Goal: Information Seeking & Learning: Learn about a topic

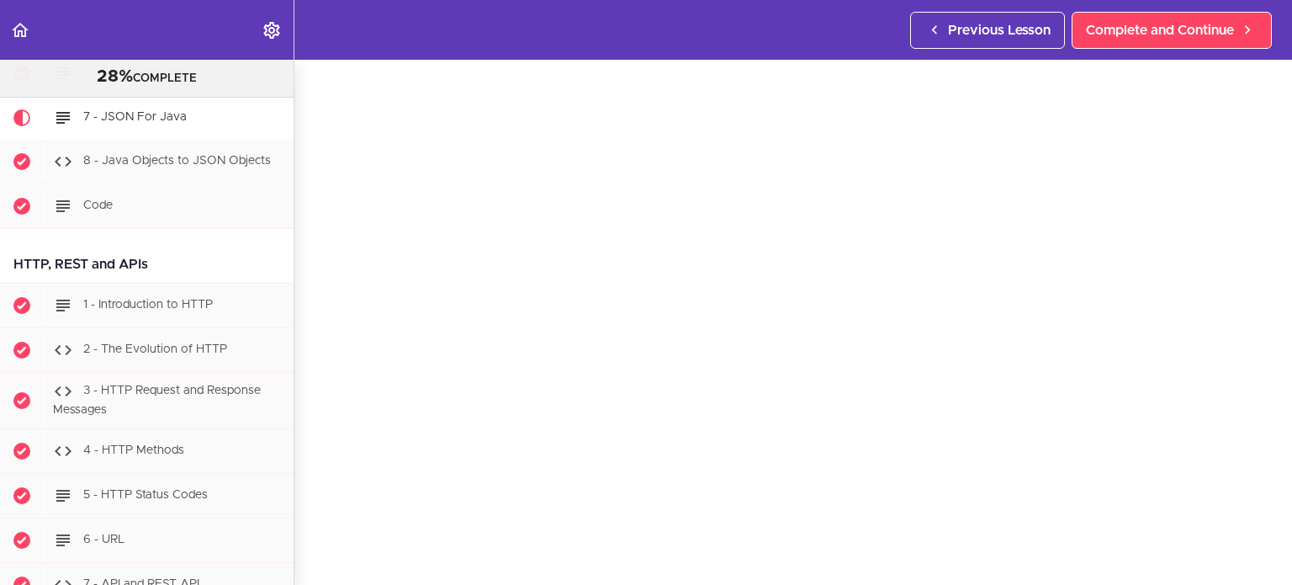
scroll to position [101, 0]
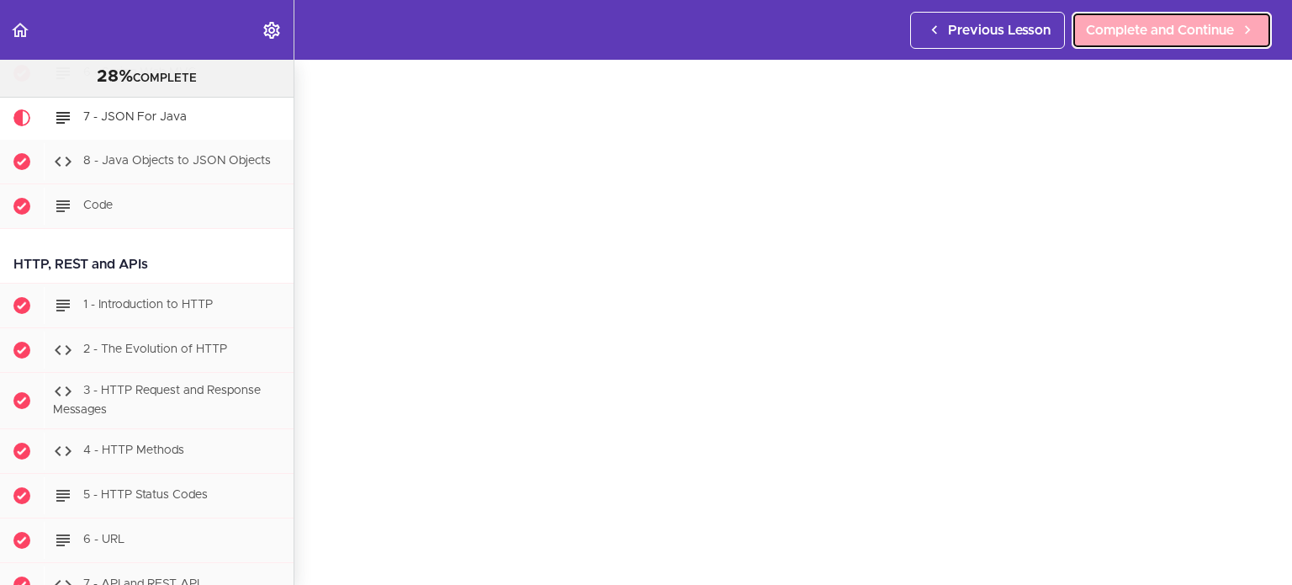
click at [1146, 32] on span "Complete and Continue" at bounding box center [1160, 30] width 148 height 20
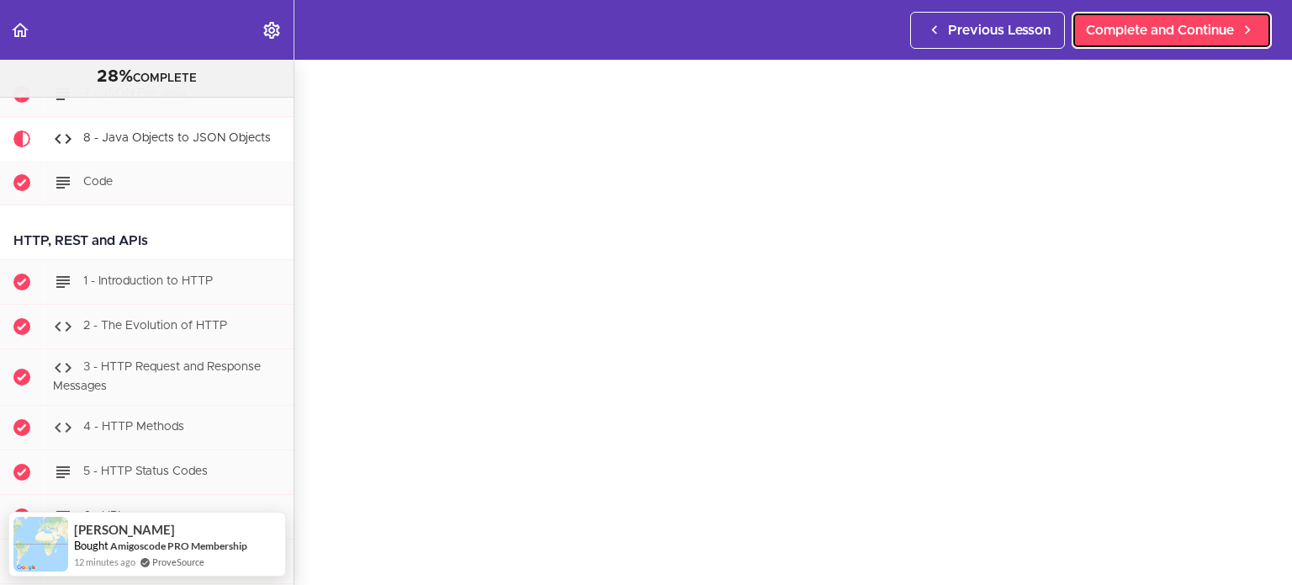
scroll to position [101, 0]
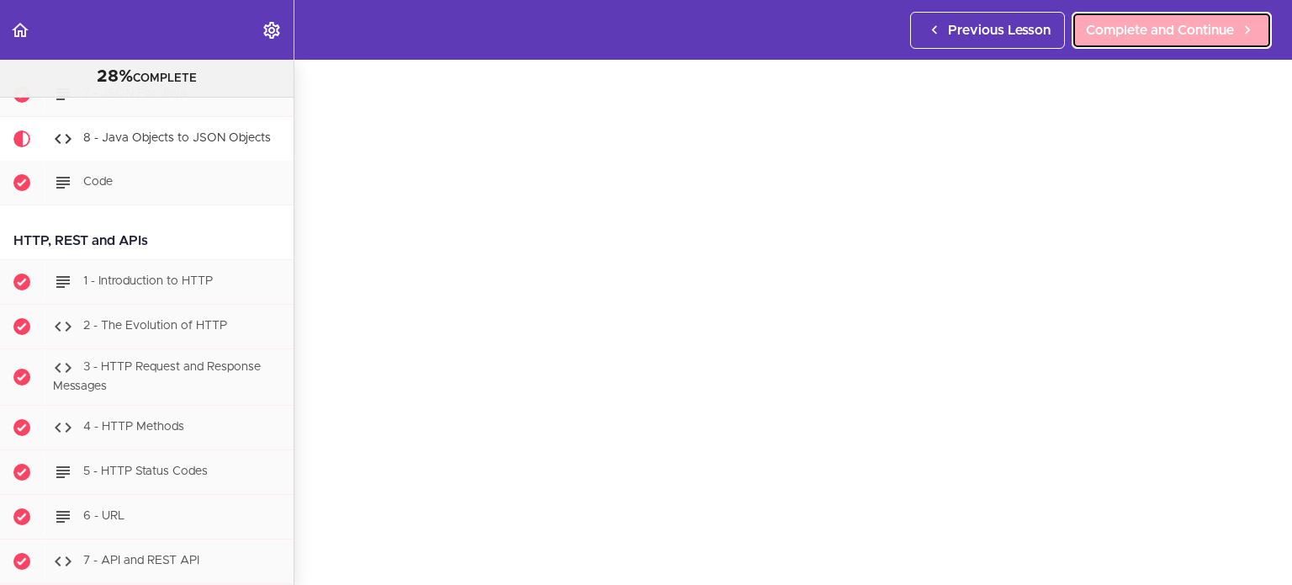
click at [1153, 39] on span "Complete and Continue" at bounding box center [1160, 30] width 148 height 20
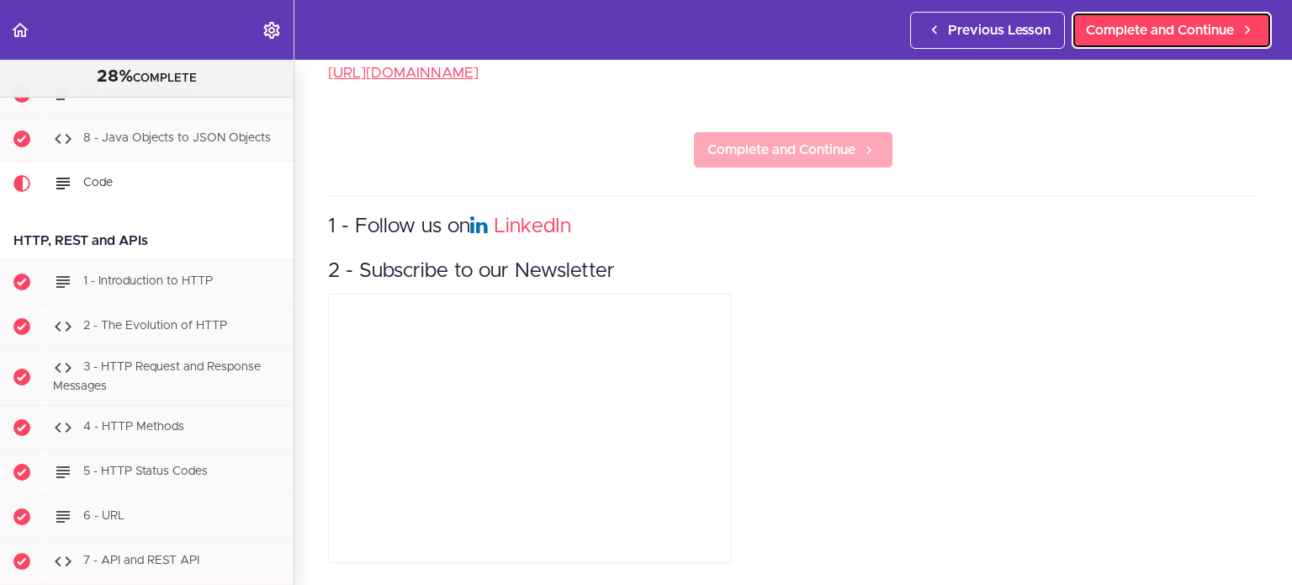
scroll to position [1619, 0]
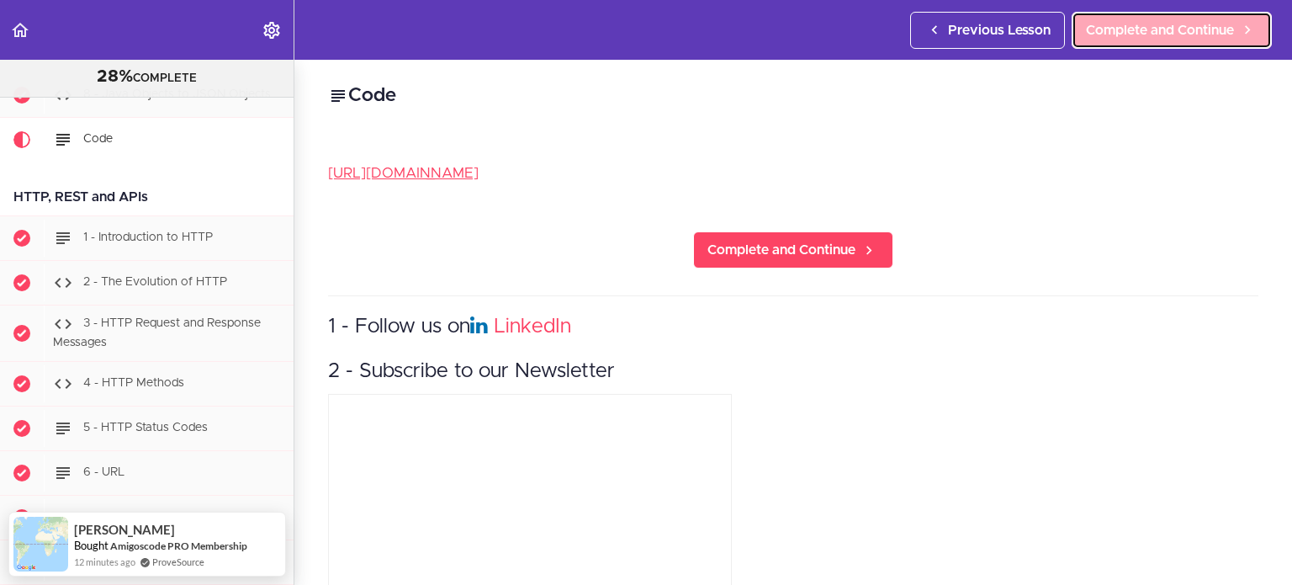
click at [1123, 40] on link "Complete and Continue" at bounding box center [1172, 30] width 200 height 37
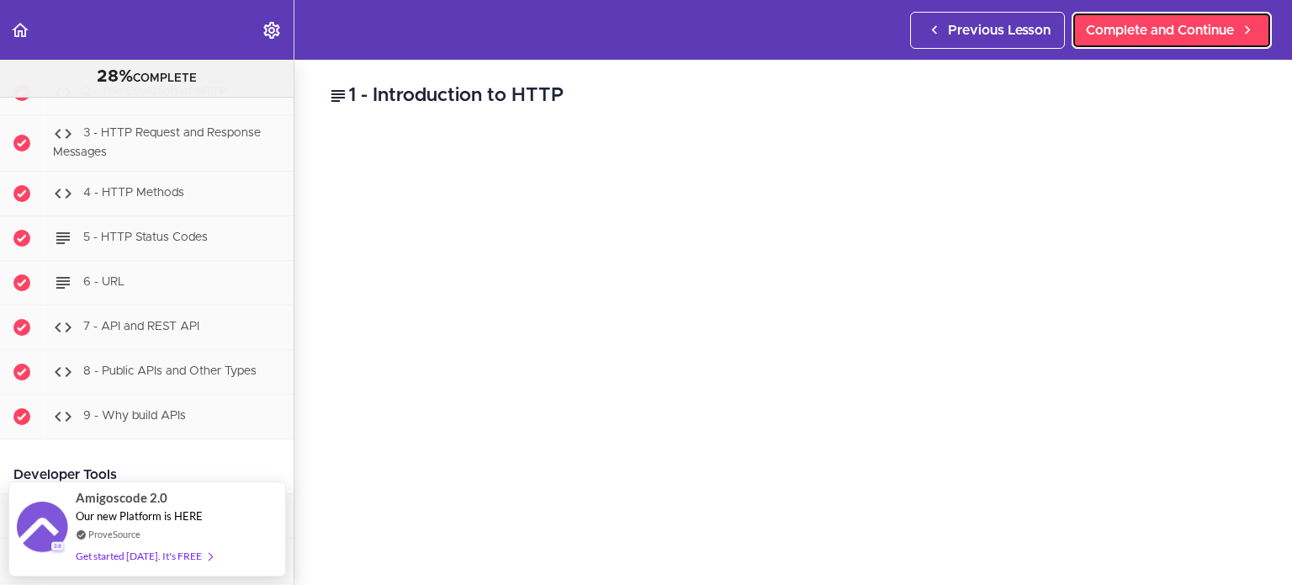
scroll to position [1820, 0]
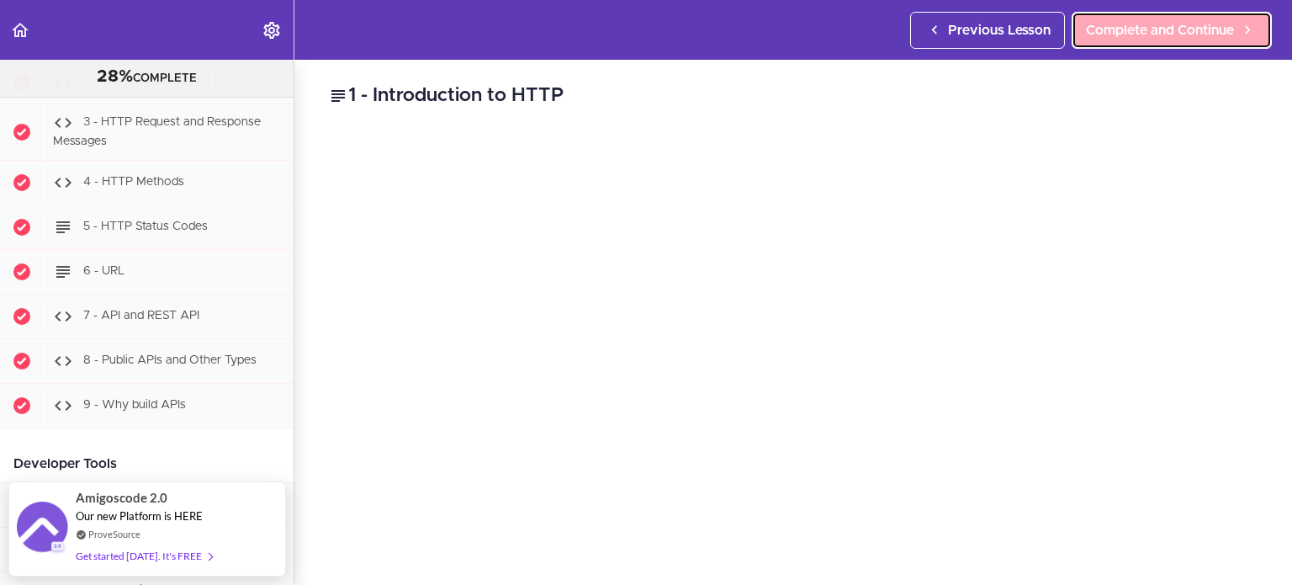
click at [1156, 23] on span "Complete and Continue" at bounding box center [1160, 30] width 148 height 20
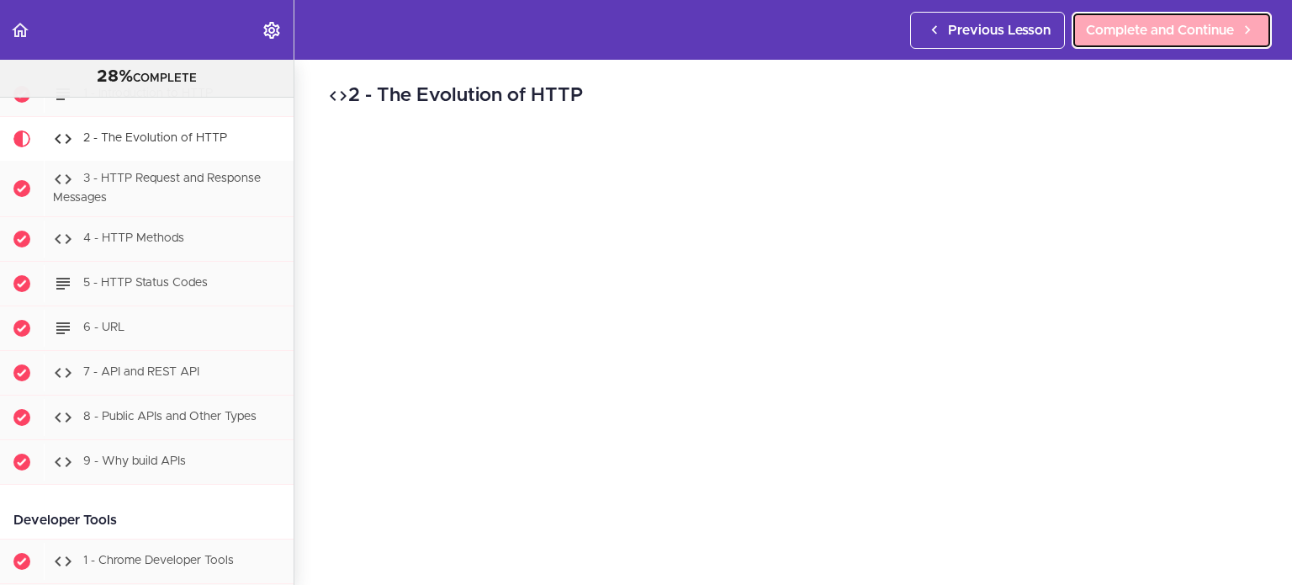
scroll to position [1762, 0]
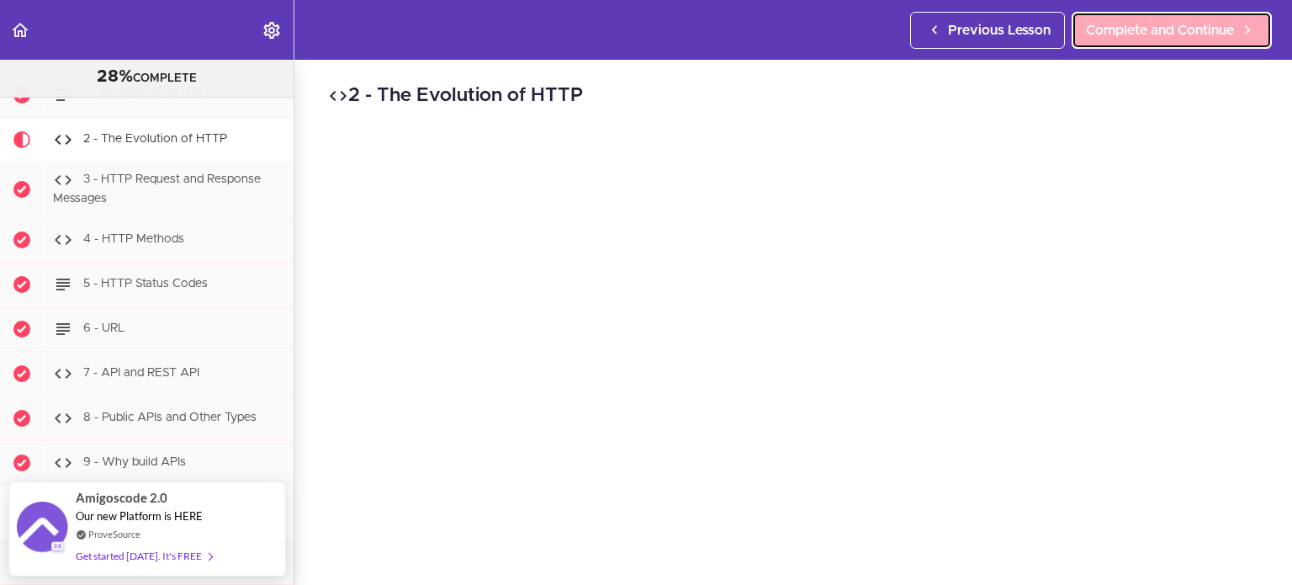
click at [1137, 40] on link "Complete and Continue" at bounding box center [1172, 30] width 200 height 37
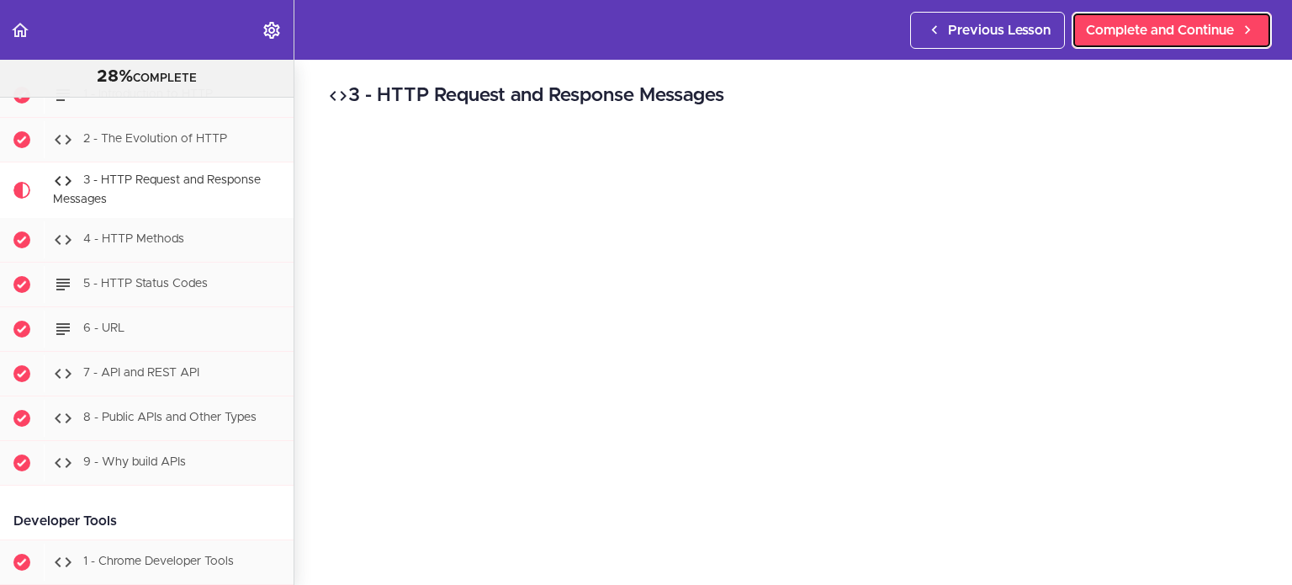
scroll to position [1807, 0]
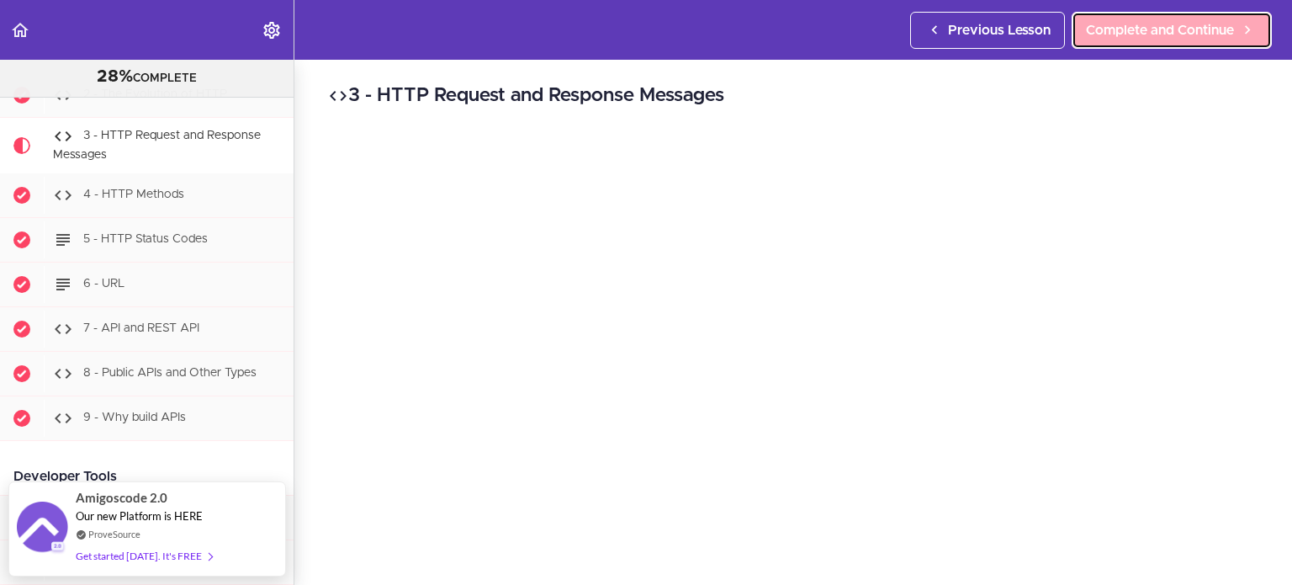
click at [1129, 44] on link "Complete and Continue" at bounding box center [1172, 30] width 200 height 37
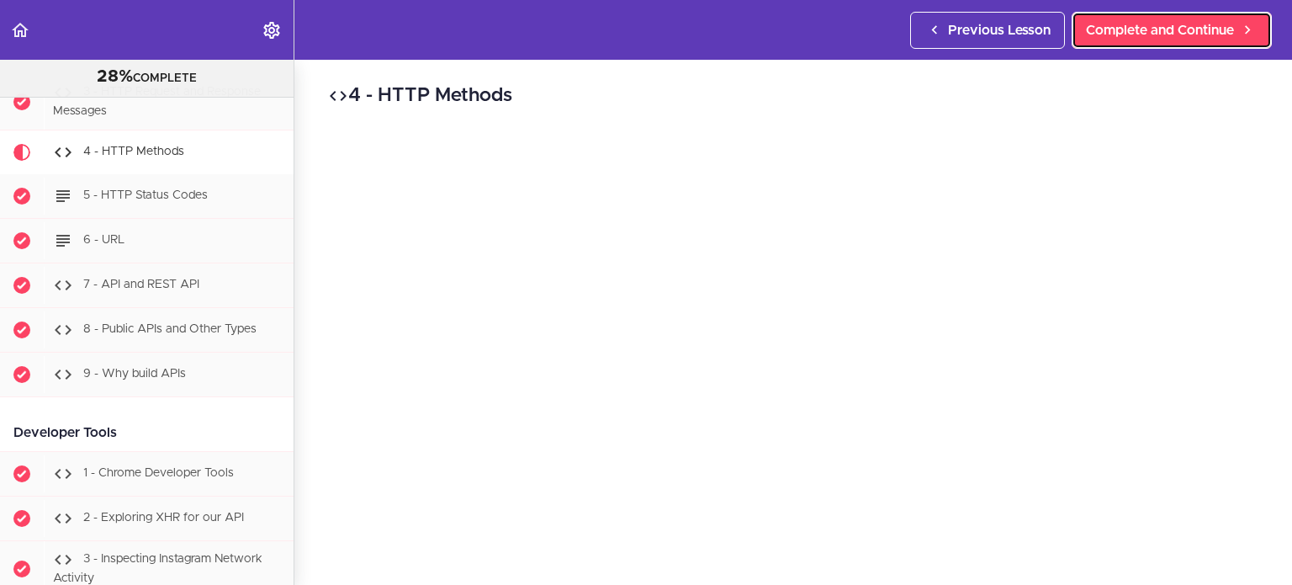
scroll to position [1862, 0]
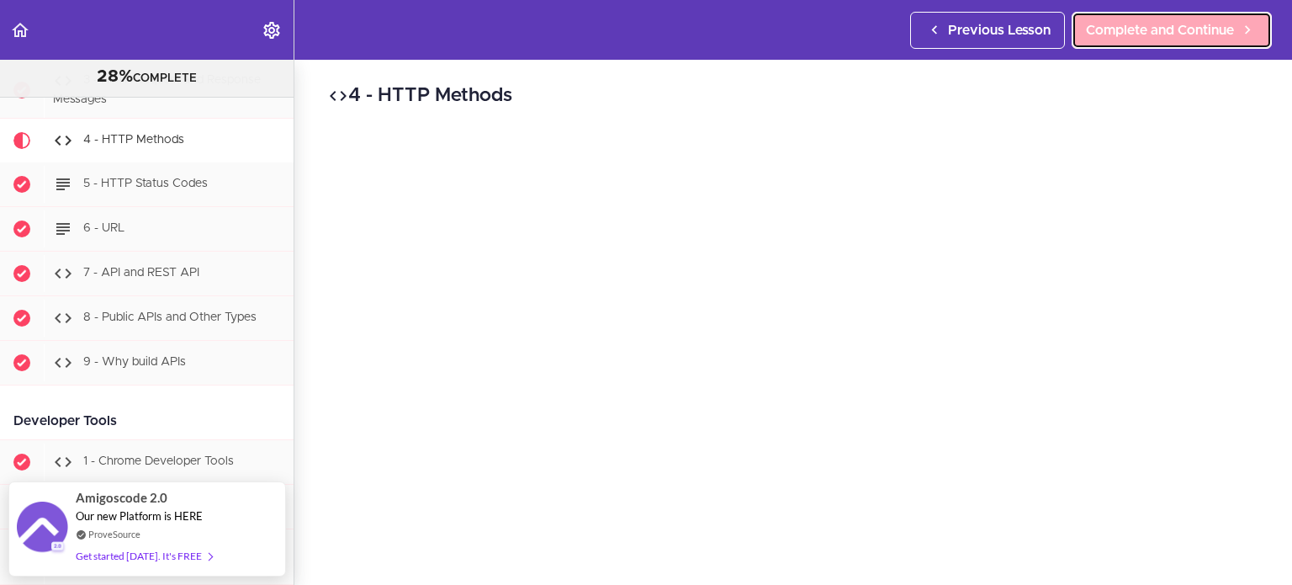
click at [1141, 36] on span "Complete and Continue" at bounding box center [1160, 30] width 148 height 20
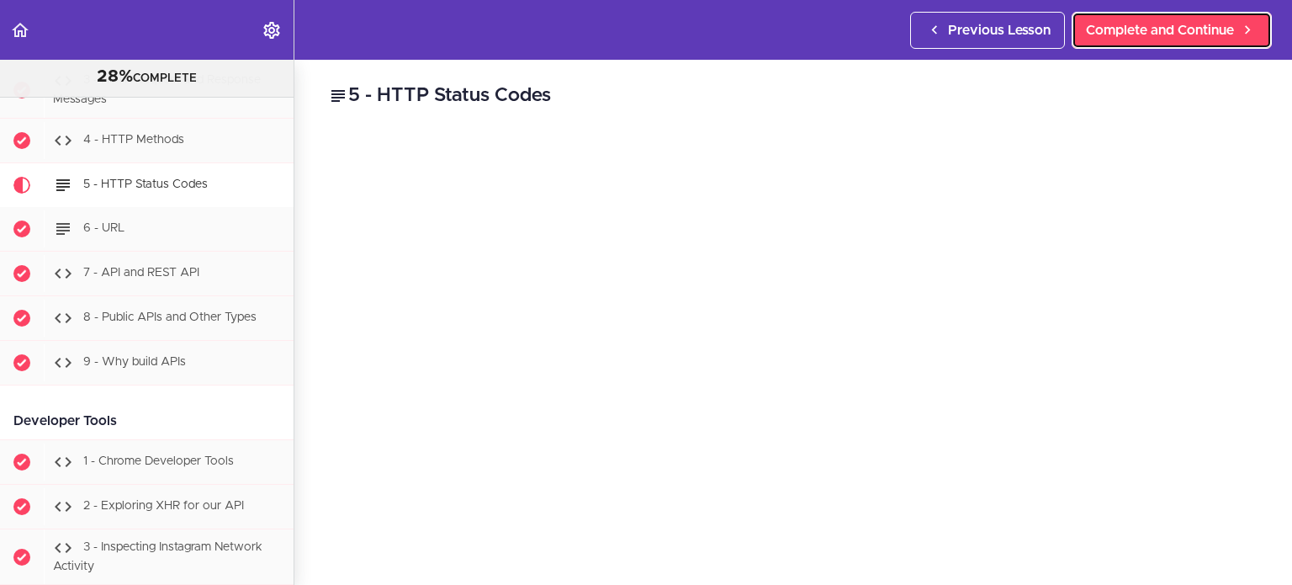
scroll to position [1907, 0]
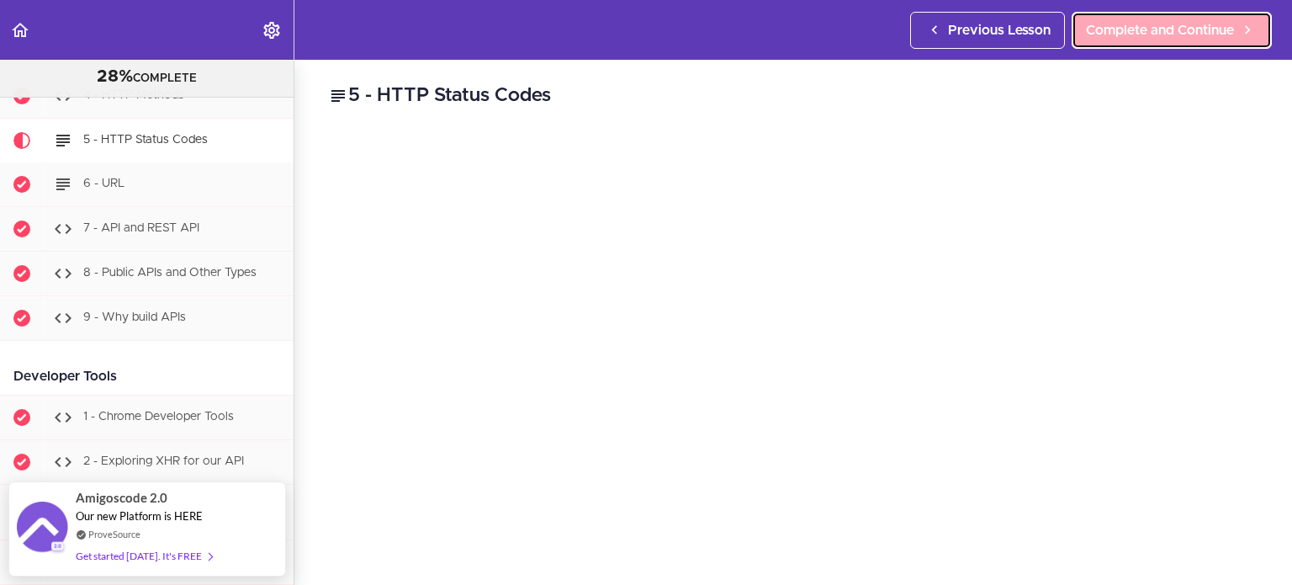
click at [1184, 40] on span "Complete and Continue" at bounding box center [1160, 30] width 148 height 20
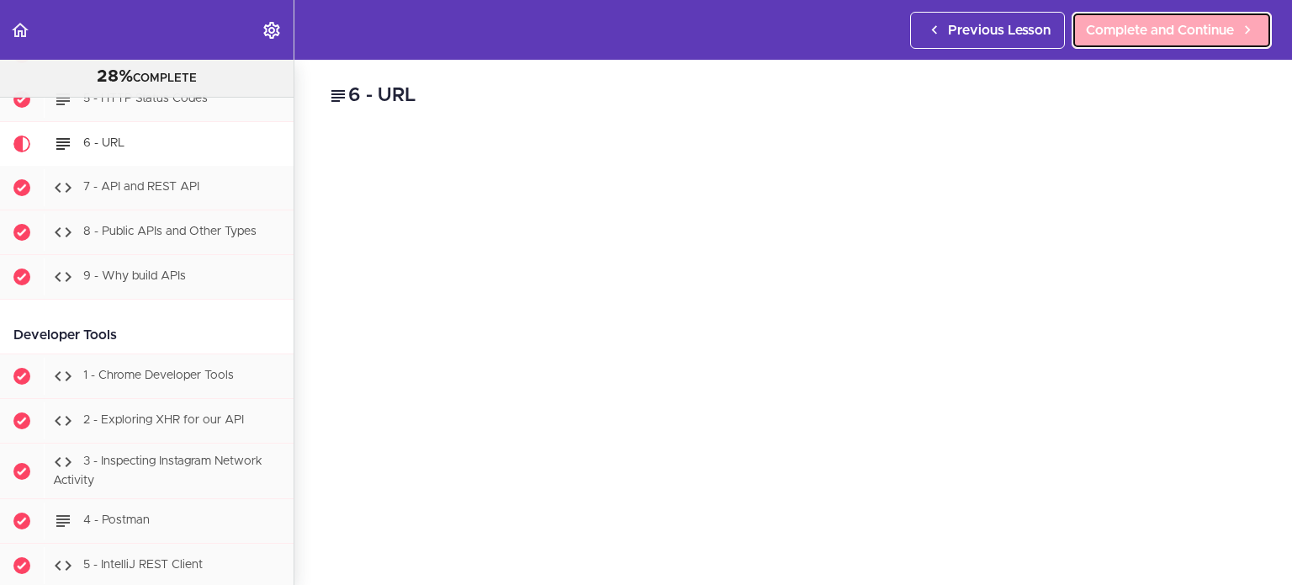
scroll to position [1952, 0]
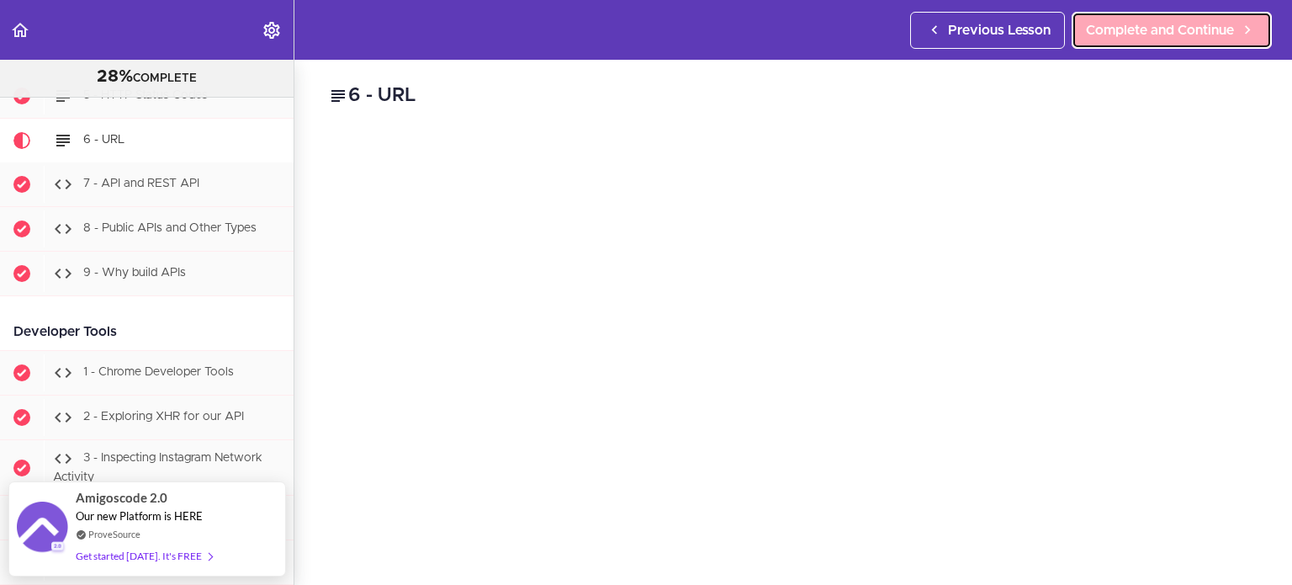
click at [1198, 27] on span "Complete and Continue" at bounding box center [1160, 30] width 148 height 20
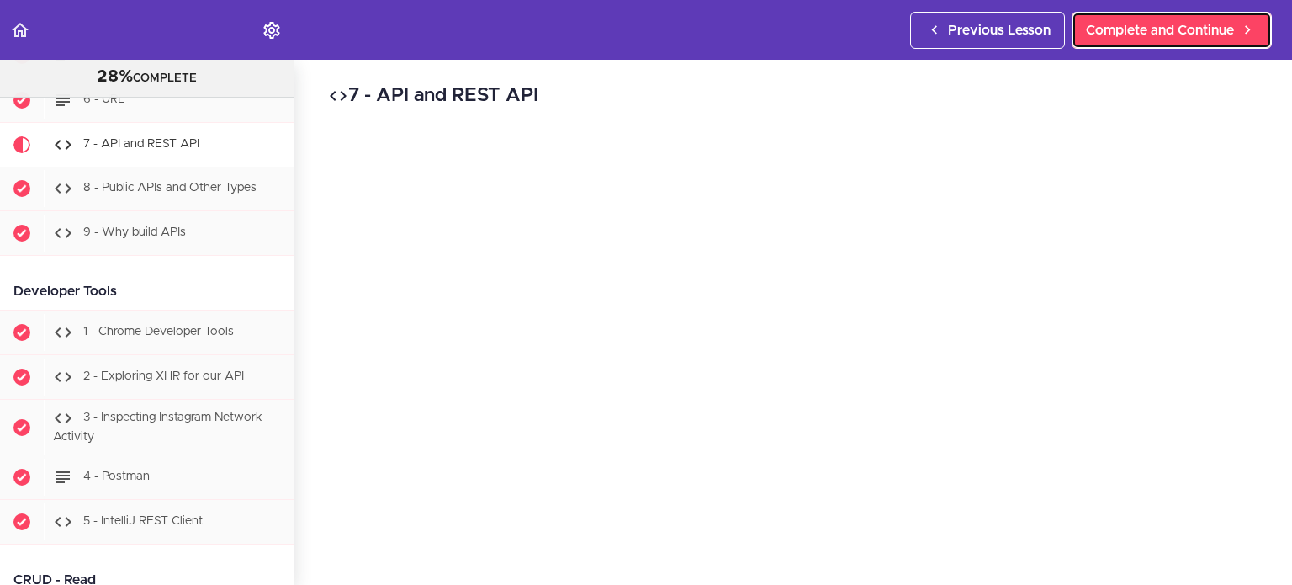
scroll to position [1995, 0]
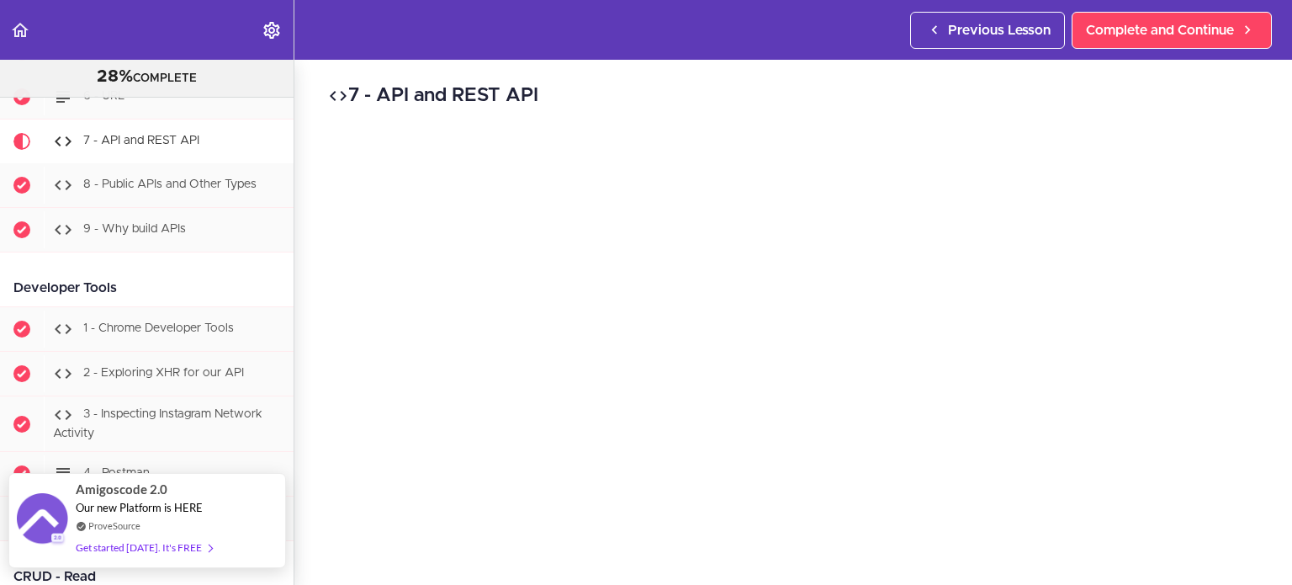
click at [283, 571] on body "Autoplay Autocomplete Previous Lesson Complete and Continue PROFESSIONAL Full S…" at bounding box center [646, 300] width 1292 height 601
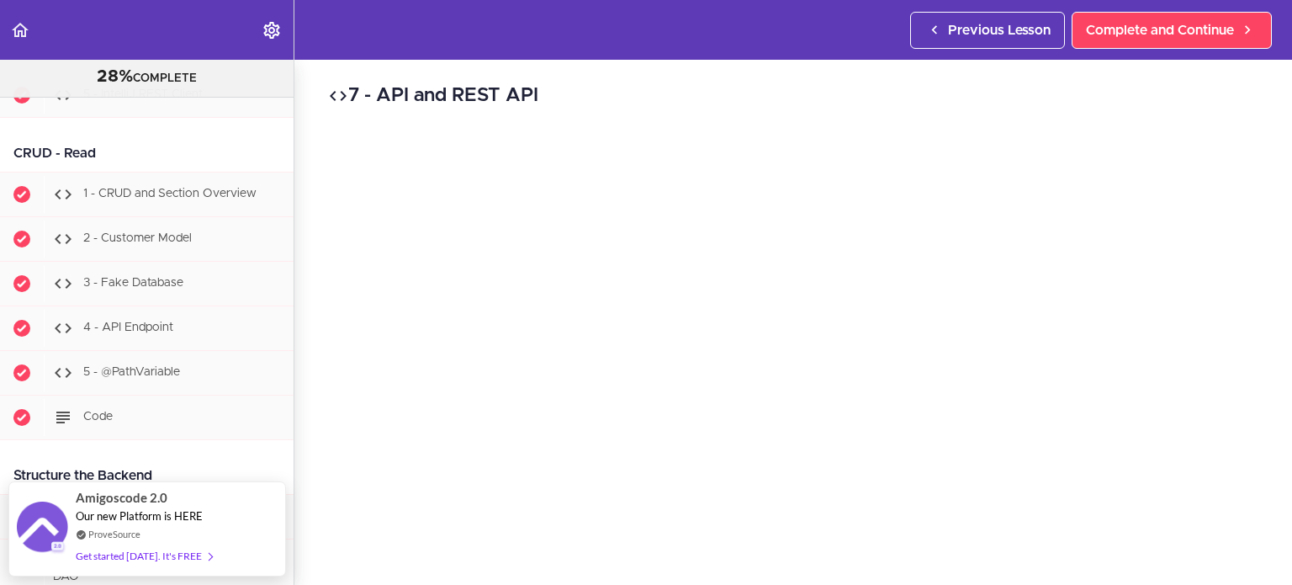
scroll to position [2415, 0]
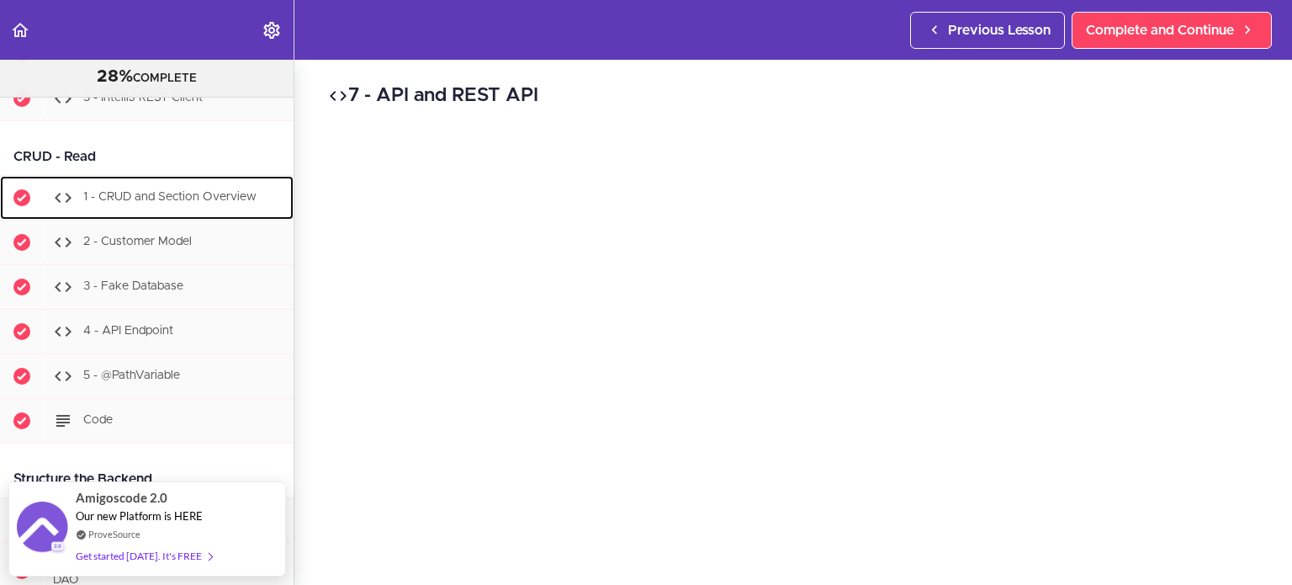
click at [168, 193] on span "1 - CRUD and Section Overview" at bounding box center [169, 198] width 173 height 12
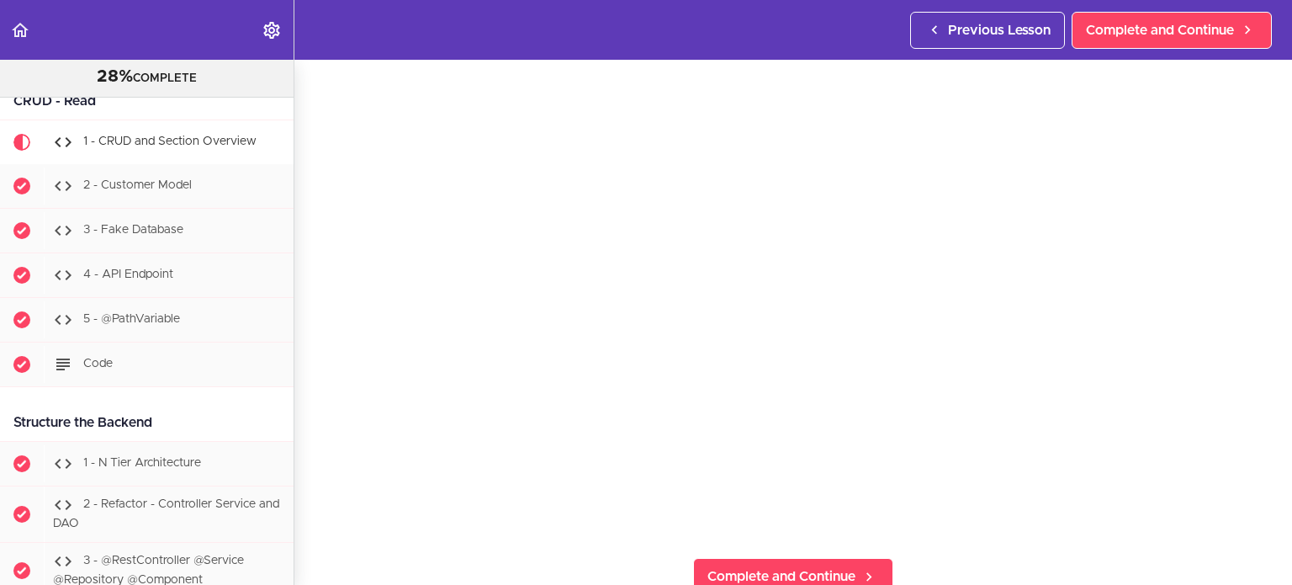
scroll to position [135, 0]
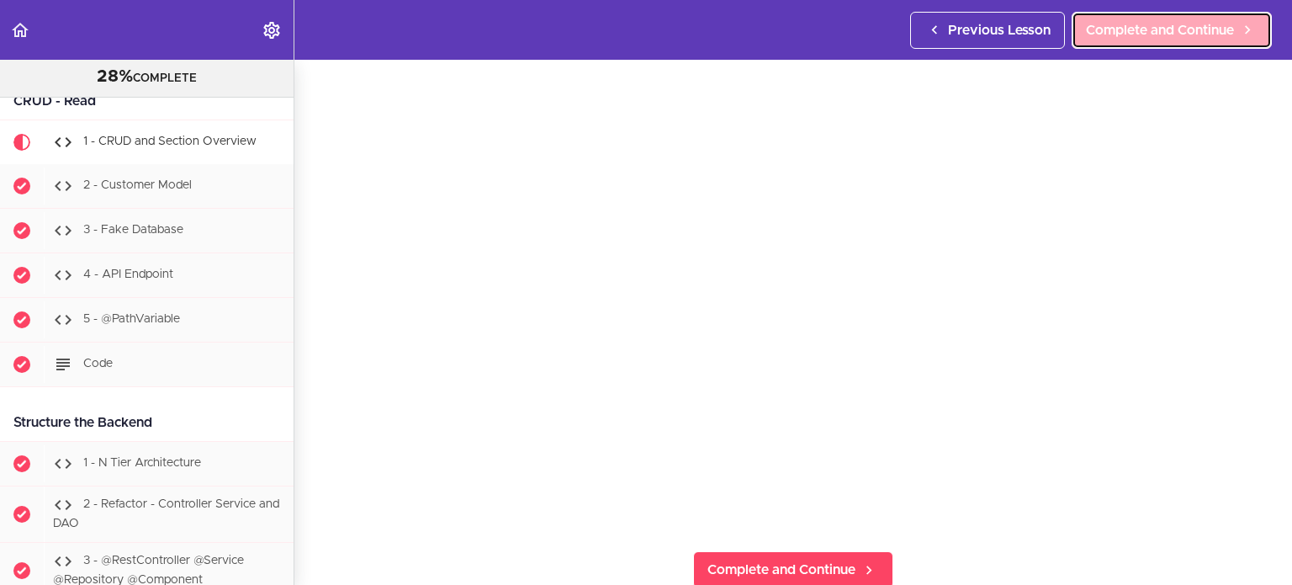
click at [1159, 23] on span "Complete and Continue" at bounding box center [1160, 30] width 148 height 20
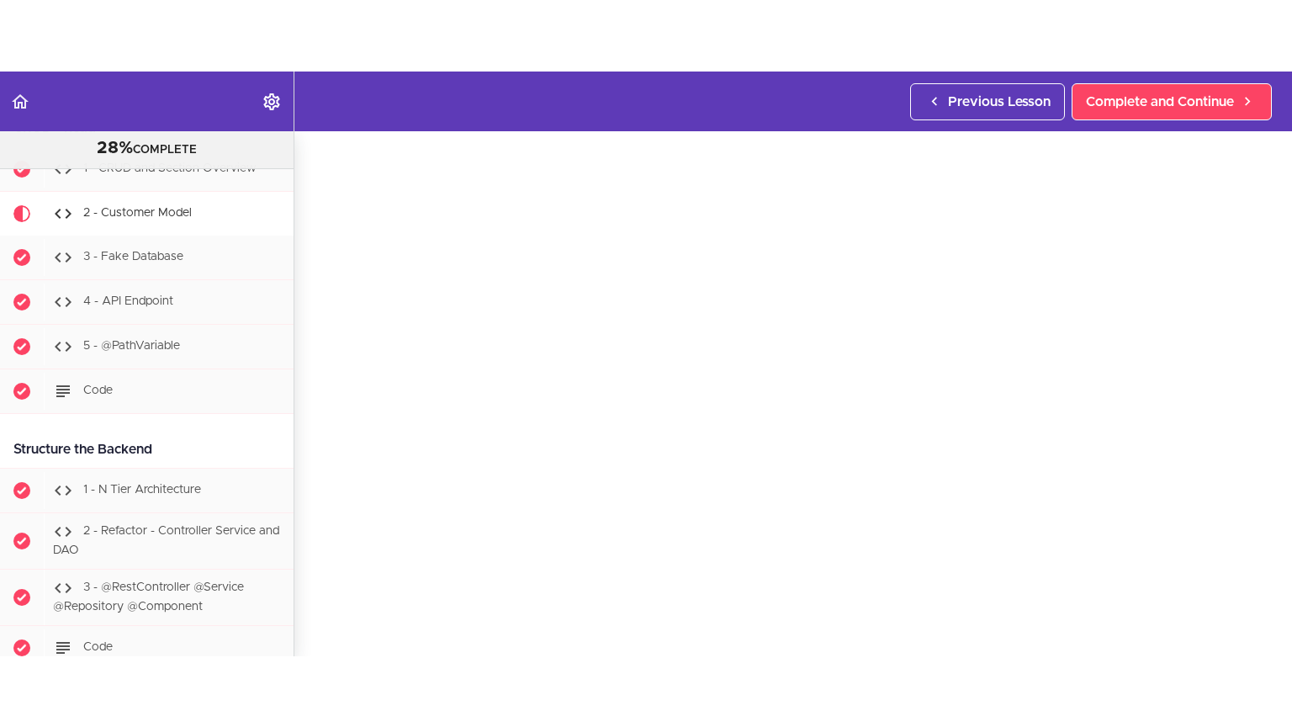
scroll to position [135, 0]
